Goal: Task Accomplishment & Management: Complete application form

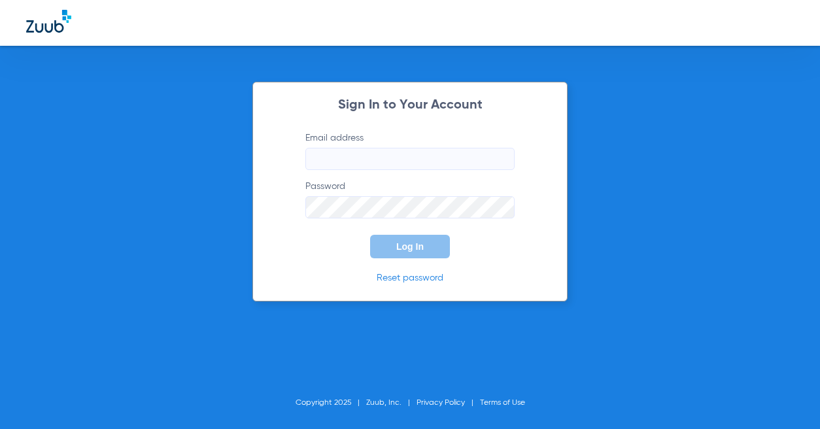
type input "[EMAIL_ADDRESS][DOMAIN_NAME]"
click at [388, 247] on button "Log In" at bounding box center [410, 247] width 80 height 24
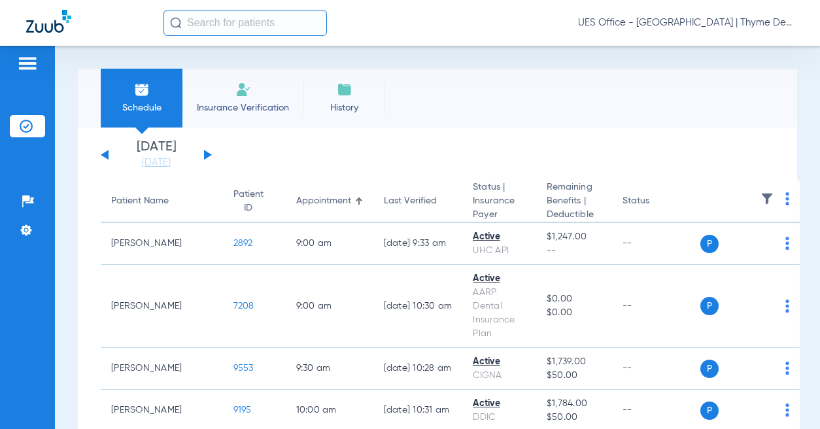
click at [244, 93] on img at bounding box center [243, 90] width 16 height 16
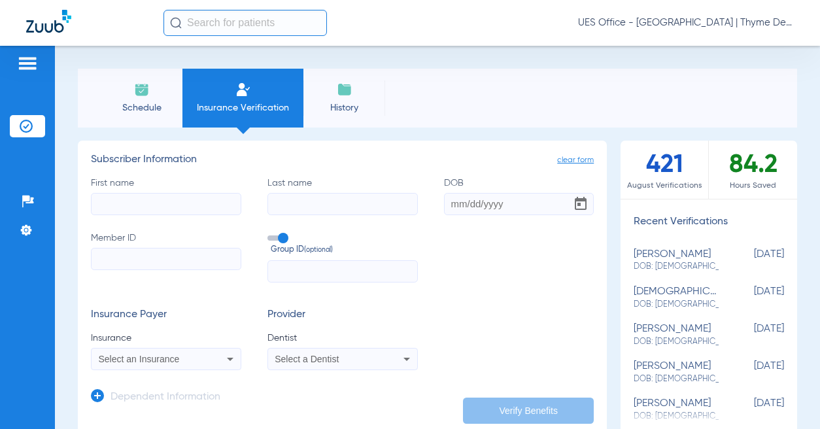
click at [203, 201] on input "First name" at bounding box center [166, 204] width 150 height 22
type input "amal"
type input "[PERSON_NAME]"
type input "[DATE]"
click at [148, 260] on input "Member ID" at bounding box center [166, 259] width 150 height 22
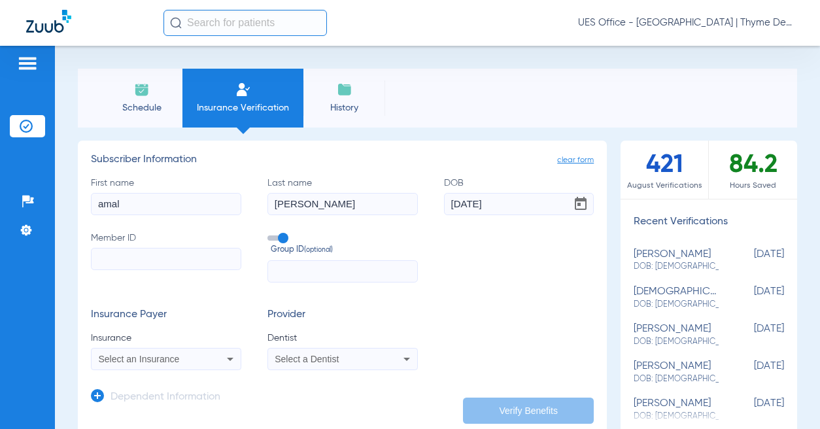
paste input "933608637"
type input "933608637"
click at [275, 237] on span at bounding box center [277, 237] width 20 height 5
click at [270, 233] on input "Group ID (optional)" at bounding box center [270, 233] width 0 height 0
click at [144, 351] on div "Select an Insurance" at bounding box center [166, 359] width 149 height 16
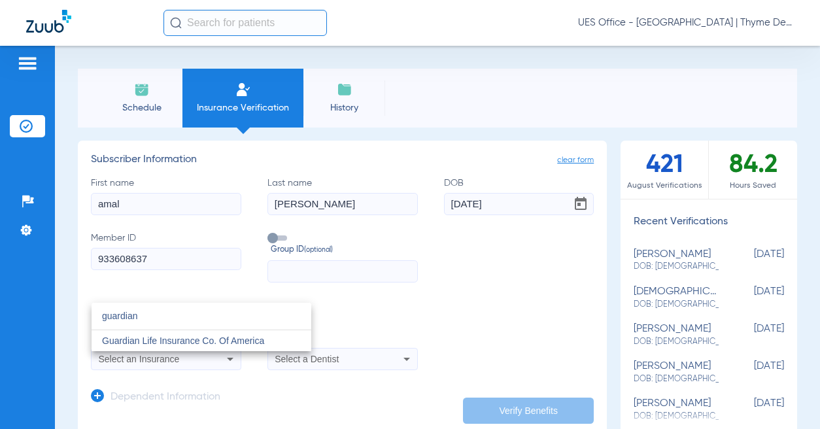
type input "guardian"
click at [184, 339] on span "Guardian Life Insurance Co. Of America" at bounding box center [183, 340] width 162 height 10
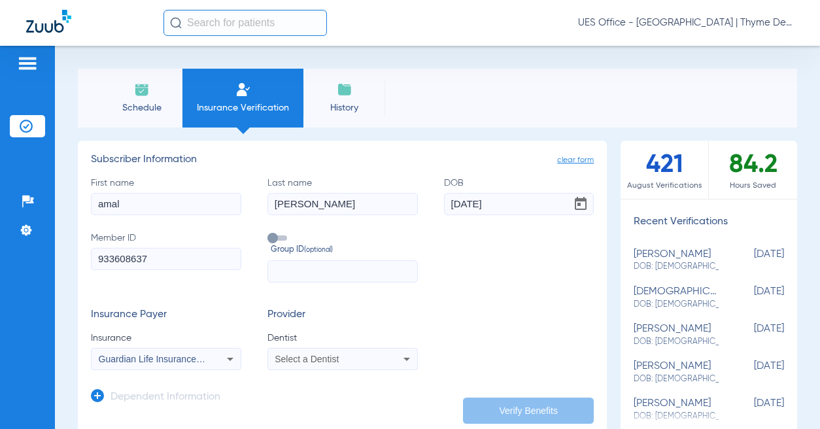
click at [349, 358] on div "Select a Dentist" at bounding box center [329, 358] width 108 height 9
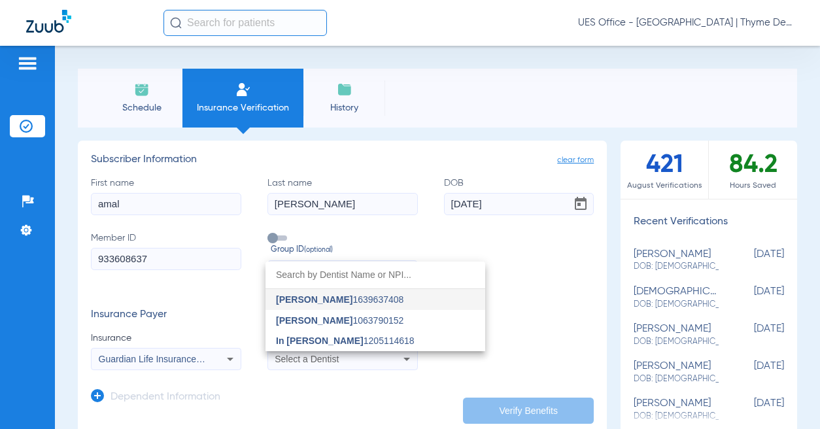
click at [337, 340] on span "In [PERSON_NAME] 1205114618" at bounding box center [345, 340] width 139 height 9
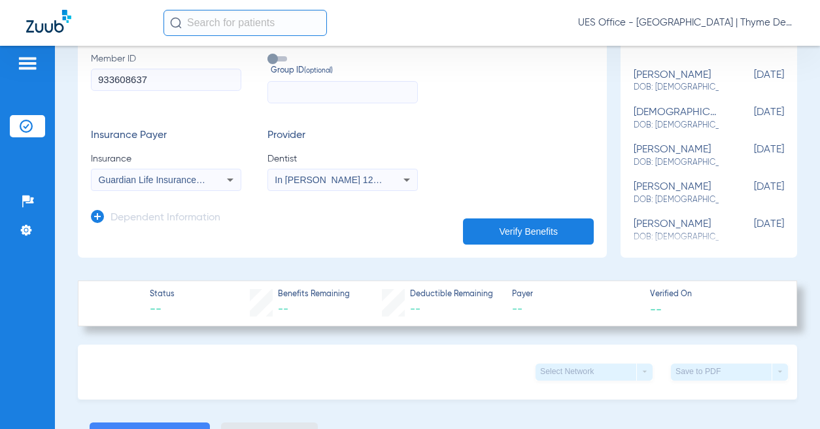
scroll to position [196, 0]
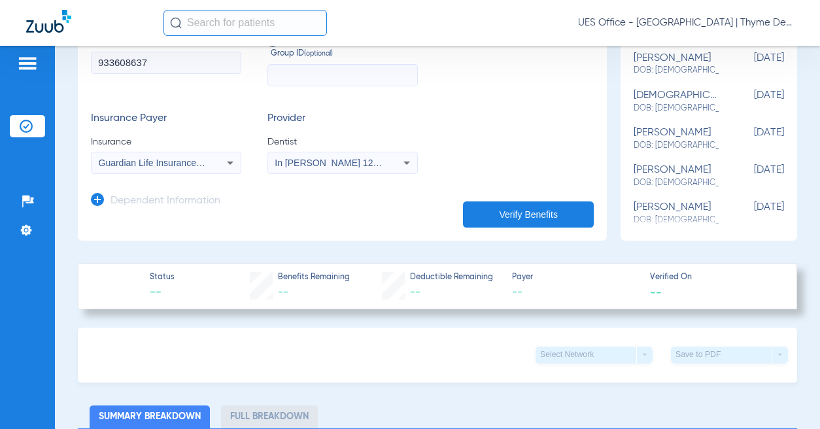
click at [97, 199] on icon at bounding box center [97, 199] width 13 height 13
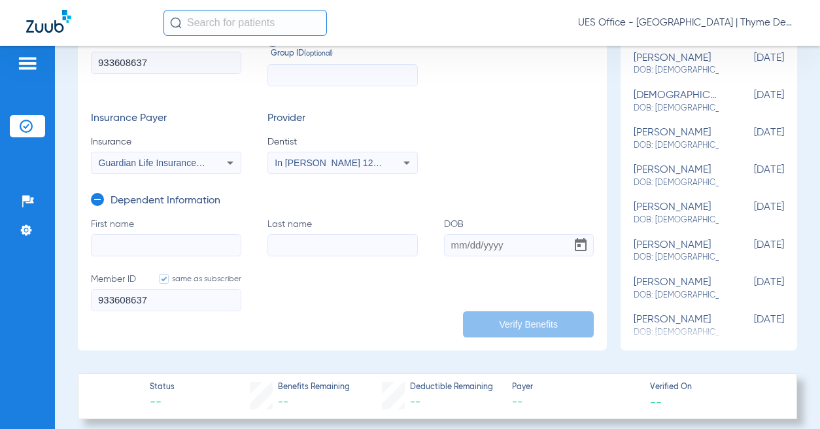
click at [144, 245] on input "First name" at bounding box center [166, 245] width 150 height 22
paste input "933608637"
click at [133, 239] on input "933608637" at bounding box center [166, 245] width 150 height 22
type input "[PERSON_NAME]"
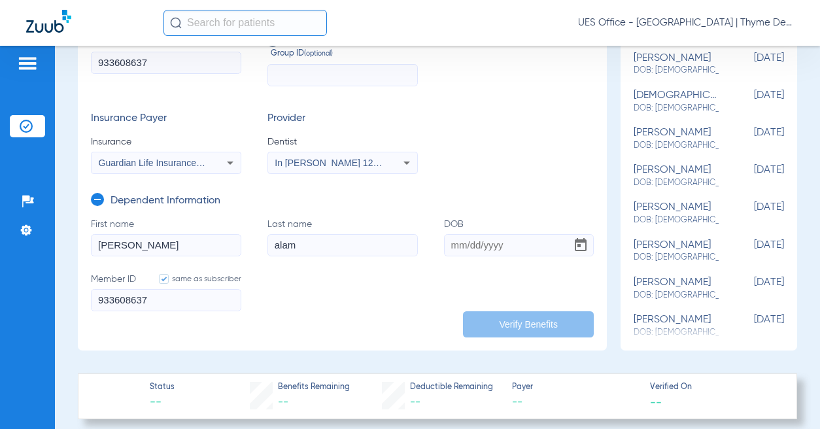
type input "alam"
type input "[DATE]"
click at [486, 328] on button "Verify Benefits" at bounding box center [528, 324] width 131 height 26
